Goal: Transaction & Acquisition: Purchase product/service

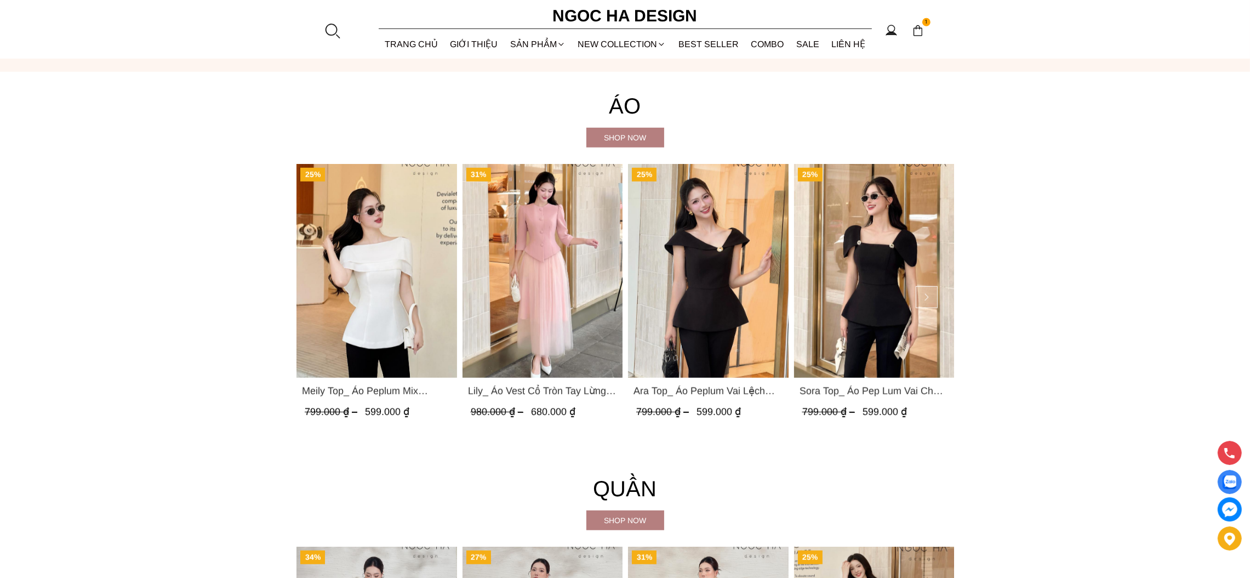
scroll to position [1151, 0]
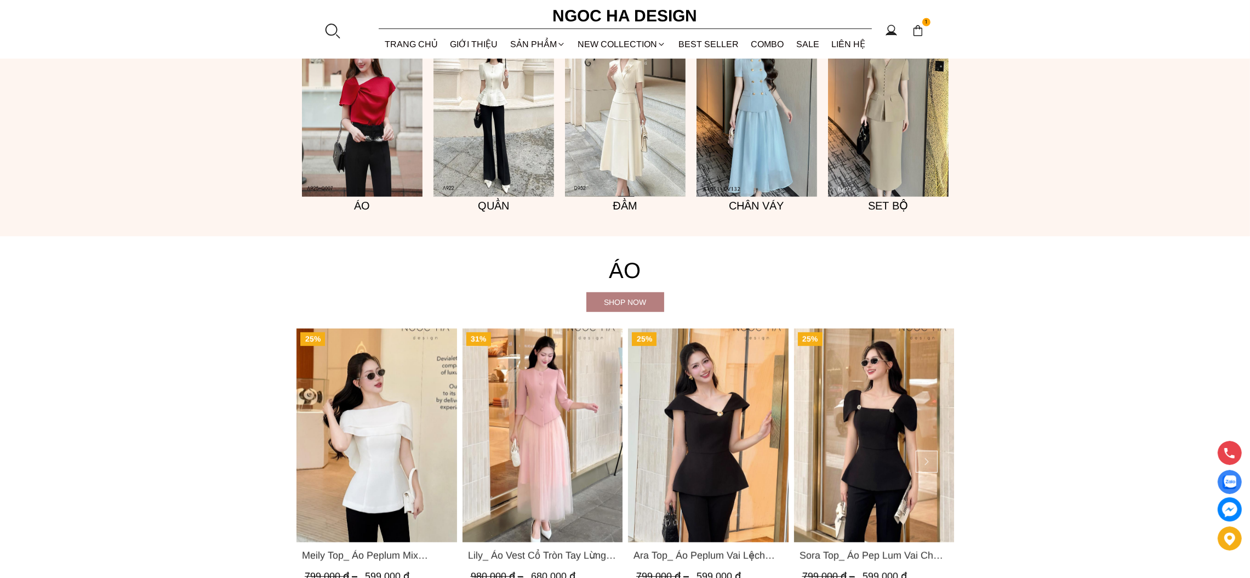
click at [884, 153] on img at bounding box center [888, 106] width 121 height 181
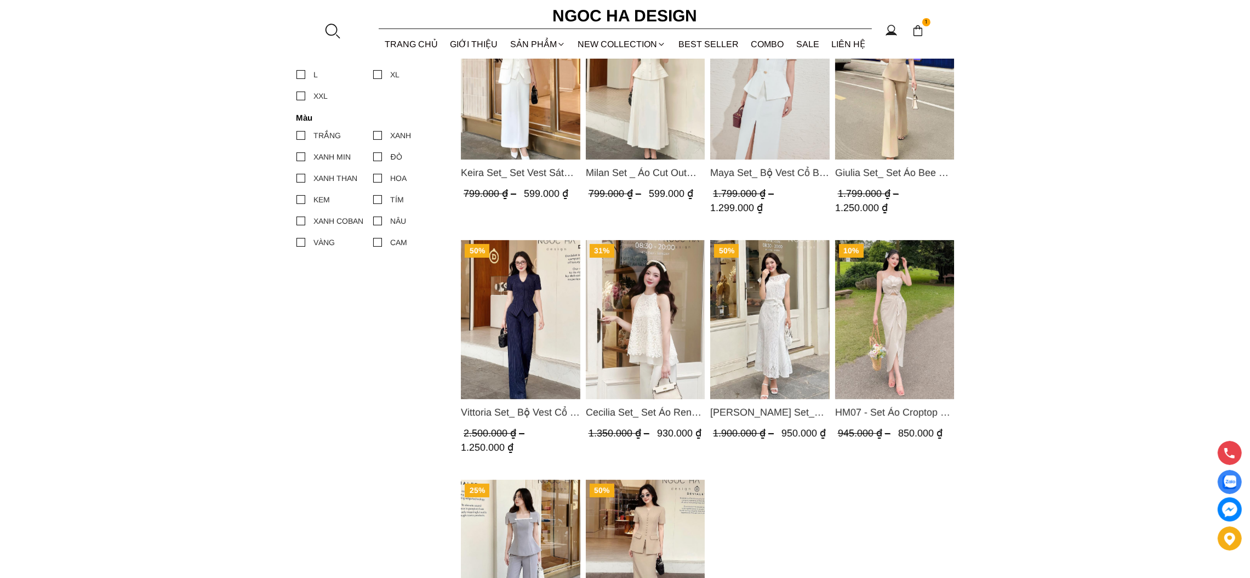
scroll to position [410, 0]
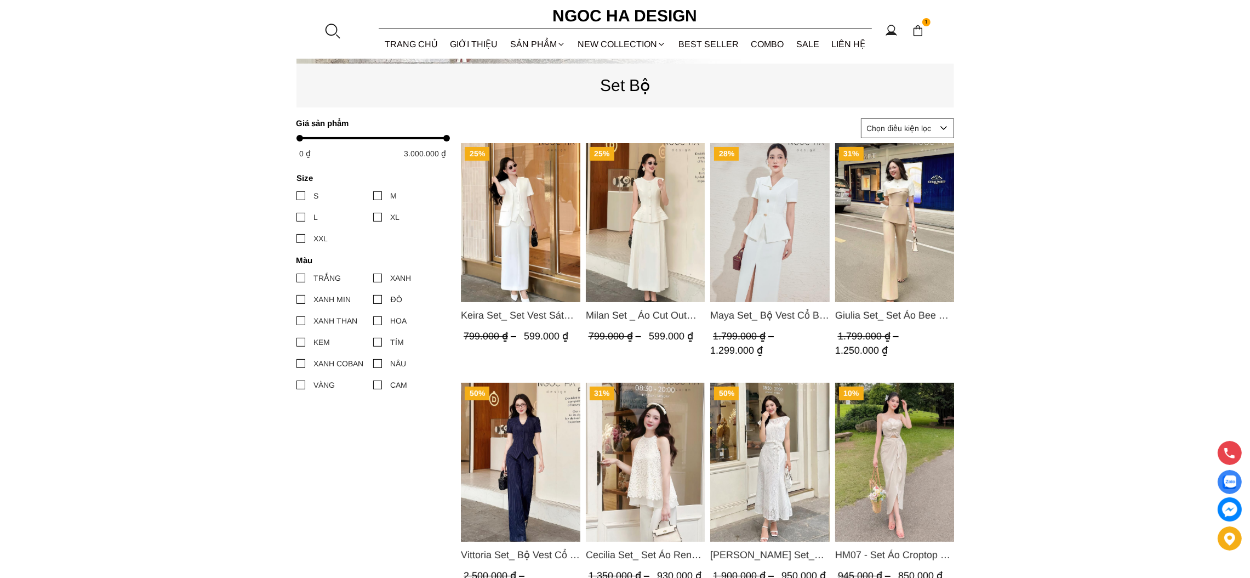
click at [935, 212] on img "Product image - Giulia Set_ Set Áo Bee Mix Cổ Trắng Đính Cúc Quần Loe BQ014" at bounding box center [894, 222] width 119 height 159
